Goal: Communication & Community: Answer question/provide support

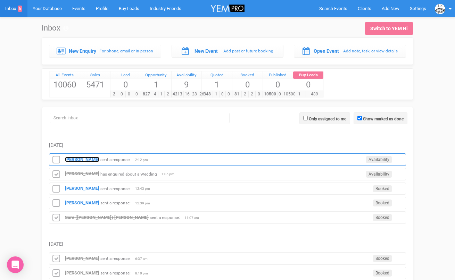
click at [83, 160] on strong "[PERSON_NAME]" at bounding box center [82, 159] width 34 height 5
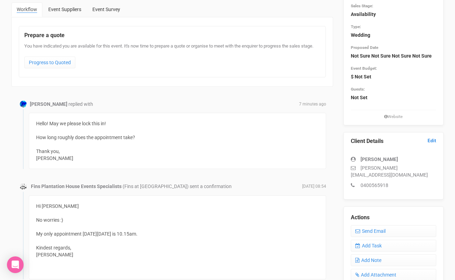
scroll to position [109, 0]
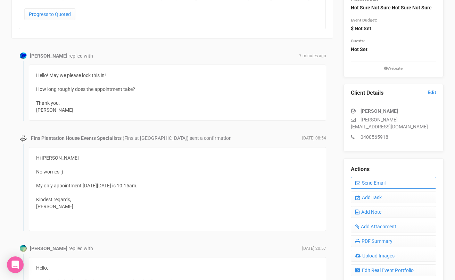
click at [366, 177] on link "Send Email" at bounding box center [394, 183] width 86 height 12
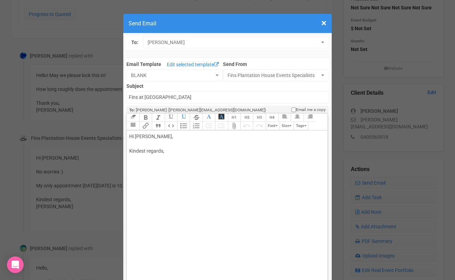
drag, startPoint x: 150, startPoint y: 136, endPoint x: 185, endPoint y: 132, distance: 35.7
click at [185, 133] on div "Hi [PERSON_NAME], Kindest regards," at bounding box center [225, 151] width 193 height 36
type trix-editor "<div>Hi Selina&nbsp;<br><br><br><br>Kindest regards,<br><br><br></div>"
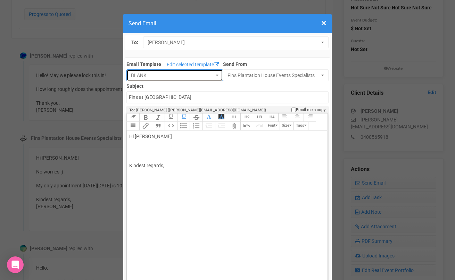
click at [175, 75] on span "BLANK" at bounding box center [172, 75] width 83 height 7
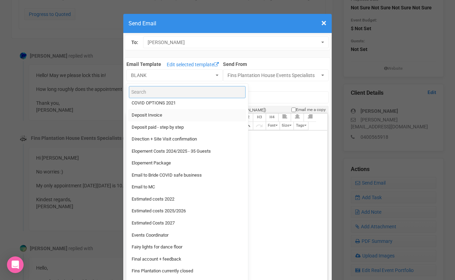
scroll to position [118, 0]
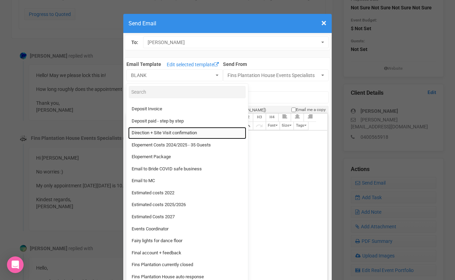
click at [163, 131] on span "Direction + Site Visit confirmation" at bounding box center [164, 133] width 65 height 7
select select "89868"
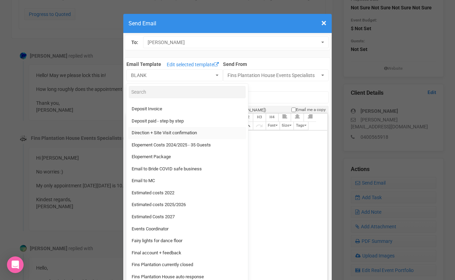
type input "[GEOGRAPHIC_DATA] - Site Visit confirmation & Direction"
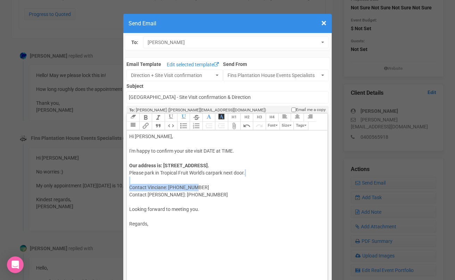
drag, startPoint x: 198, startPoint y: 187, endPoint x: 162, endPoint y: 180, distance: 36.8
click at [162, 180] on div "Our address is: [STREET_ADDRESS]. Please park in [GEOGRAPHIC_DATA]'s carpark ne…" at bounding box center [225, 180] width 193 height 36
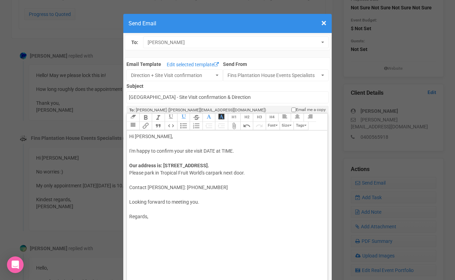
drag, startPoint x: 204, startPoint y: 151, endPoint x: 239, endPoint y: 147, distance: 34.9
click at [239, 149] on div "Hi [PERSON_NAME], I'm happy to confirm your site visit DATE at TIME." at bounding box center [225, 144] width 193 height 22
click at [174, 231] on trix-editor "Hi [PERSON_NAME], I'm happy to confirm your site visit [DATE] 10.15am. Allow 45…" at bounding box center [227, 215] width 200 height 168
type trix-editor "<div>Hi [PERSON_NAME],&nbsp;<br><br>I'm happy to confirm your site visit [DATE]…"
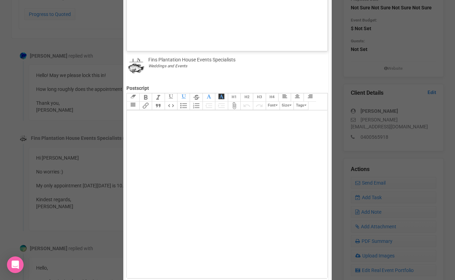
scroll to position [325, 0]
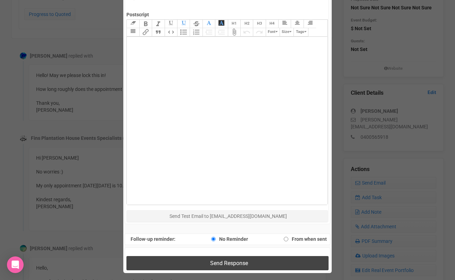
click at [174, 263] on button "Send Response" at bounding box center [227, 263] width 202 height 14
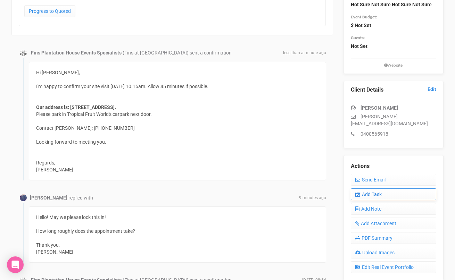
scroll to position [138, 0]
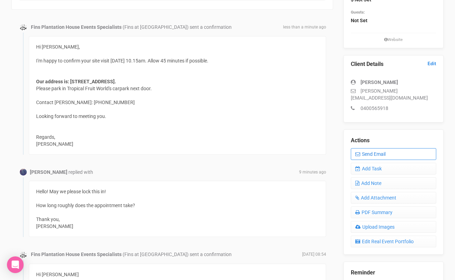
click at [375, 148] on link "Send Email" at bounding box center [394, 154] width 86 height 12
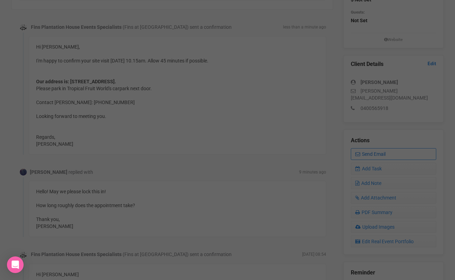
scroll to position [0, 0]
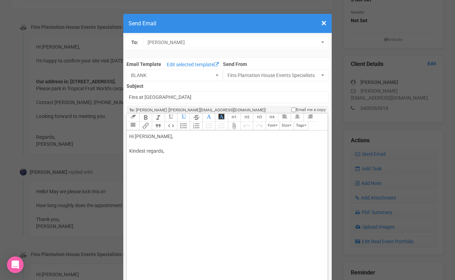
drag, startPoint x: 150, startPoint y: 137, endPoint x: 179, endPoint y: 134, distance: 29.3
click at [179, 135] on div "Hi [PERSON_NAME], Kindest regards," at bounding box center [225, 151] width 193 height 36
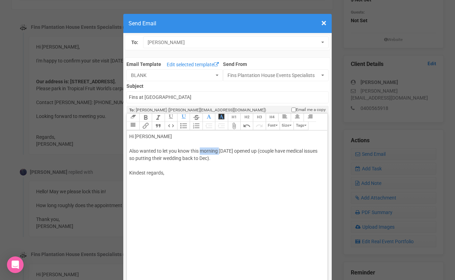
drag, startPoint x: 219, startPoint y: 152, endPoint x: 200, endPoint y: 151, distance: 19.5
click at [200, 151] on div "Hi [PERSON_NAME] Also wanted to let you know this morning [DATE] opened up (cou…" at bounding box center [225, 162] width 193 height 58
drag, startPoint x: 294, startPoint y: 151, endPoint x: 317, endPoint y: 152, distance: 22.6
click at [317, 153] on div "Hi [PERSON_NAME] Also wanted to let you know an amazing date opened up: [DATE] …" at bounding box center [225, 162] width 193 height 58
click at [195, 180] on div "Hi [PERSON_NAME] Also wanted to let you know an amazing date opened up: [DATE] …" at bounding box center [225, 162] width 193 height 58
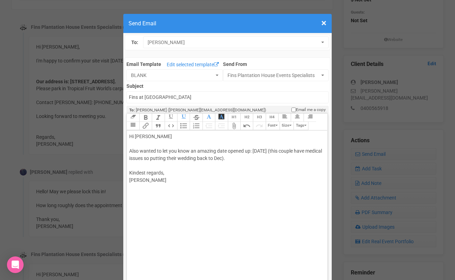
type trix-editor "<div>Hi Selina&nbsp;<br><br>Also wanted to let you know an amazing date opened …"
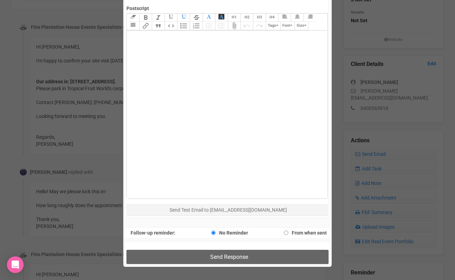
scroll to position [349, 0]
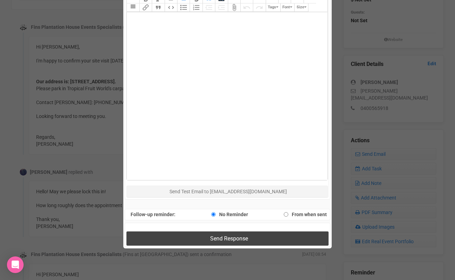
click at [197, 240] on button "Send Response" at bounding box center [227, 239] width 202 height 14
